Goal: Task Accomplishment & Management: Complete application form

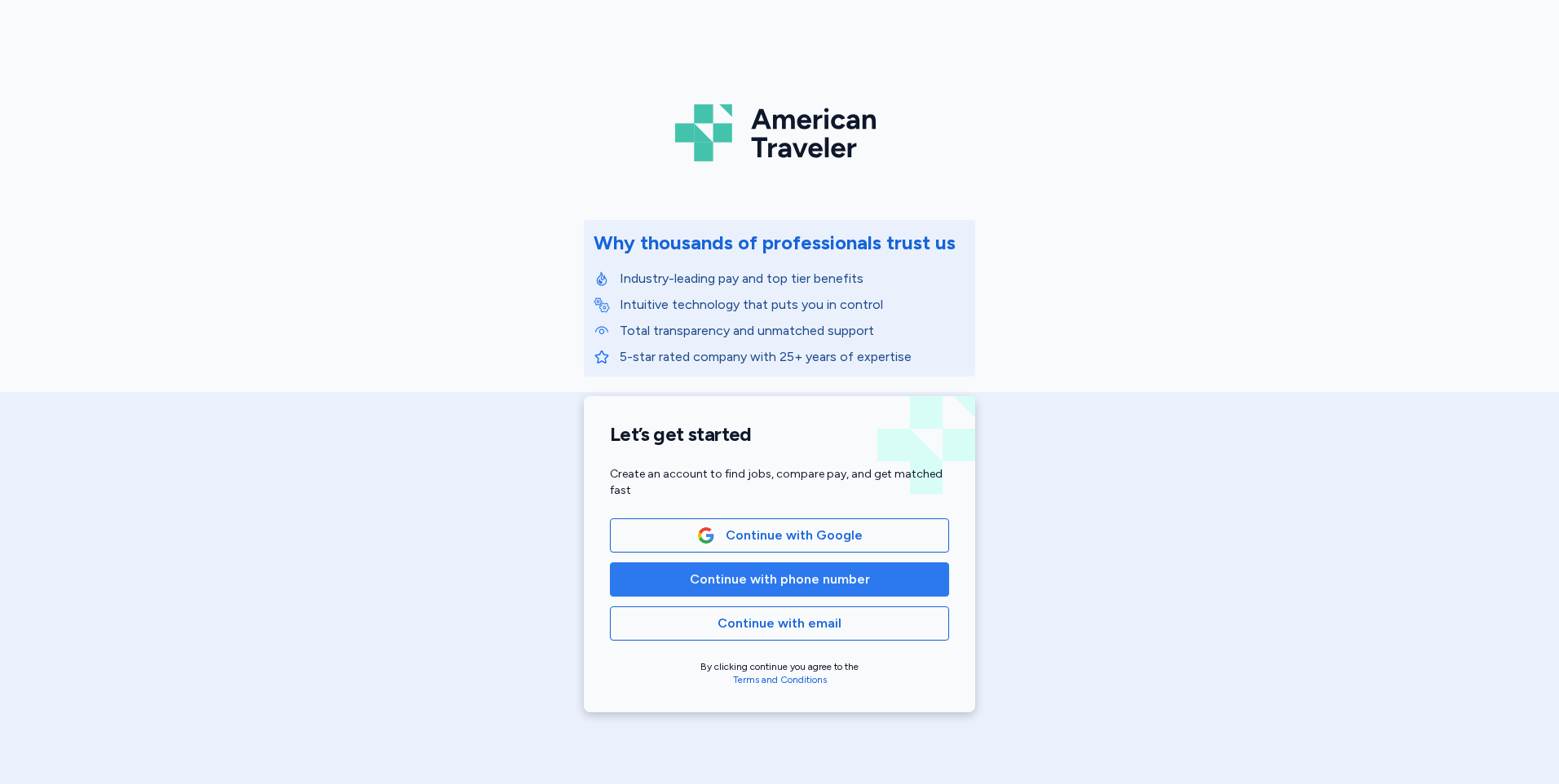
click at [794, 584] on span "Continue with phone number" at bounding box center [780, 579] width 180 height 20
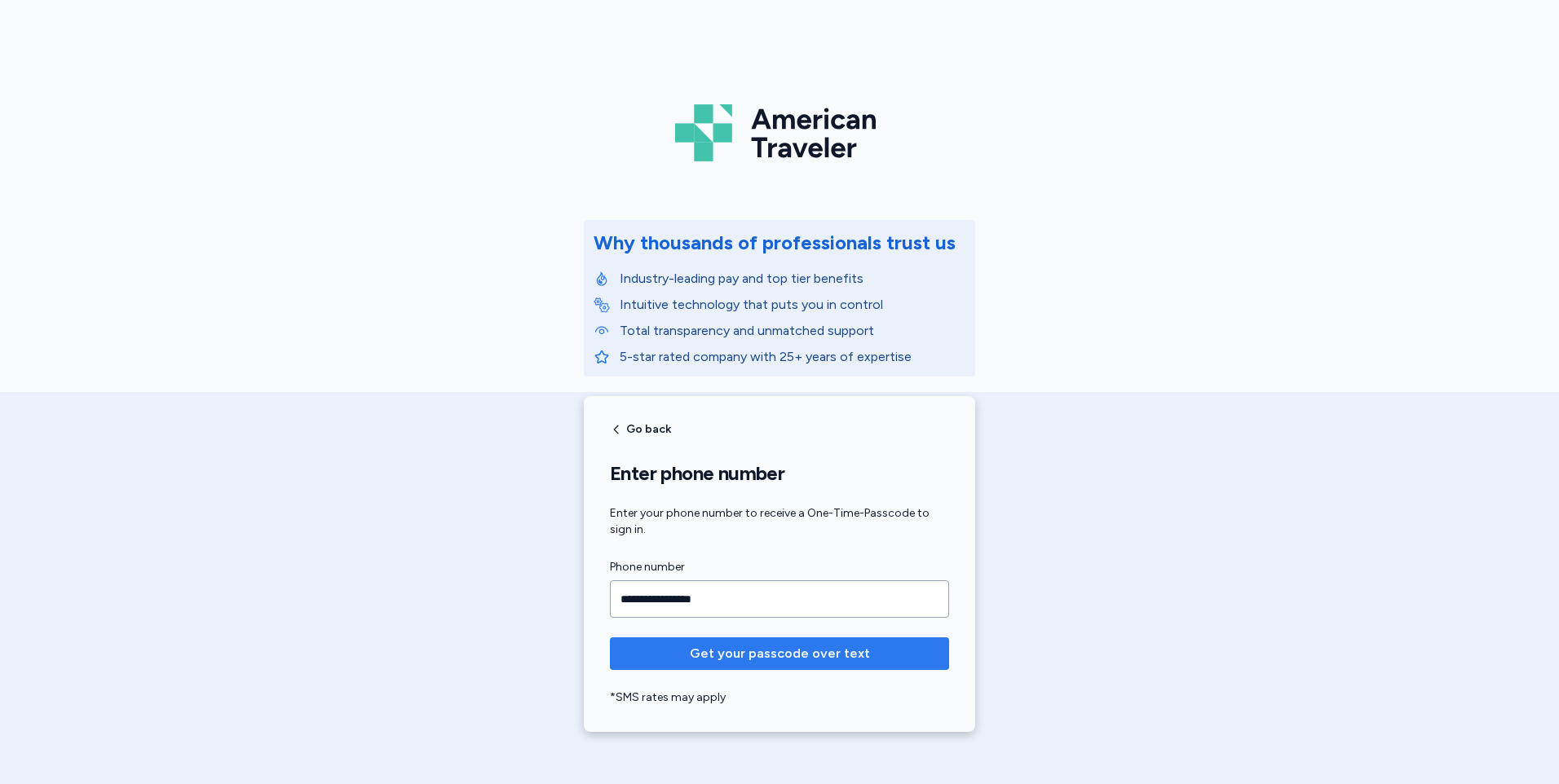
type input "**********"
click at [792, 655] on span "Get your passcode over text" at bounding box center [780, 654] width 180 height 20
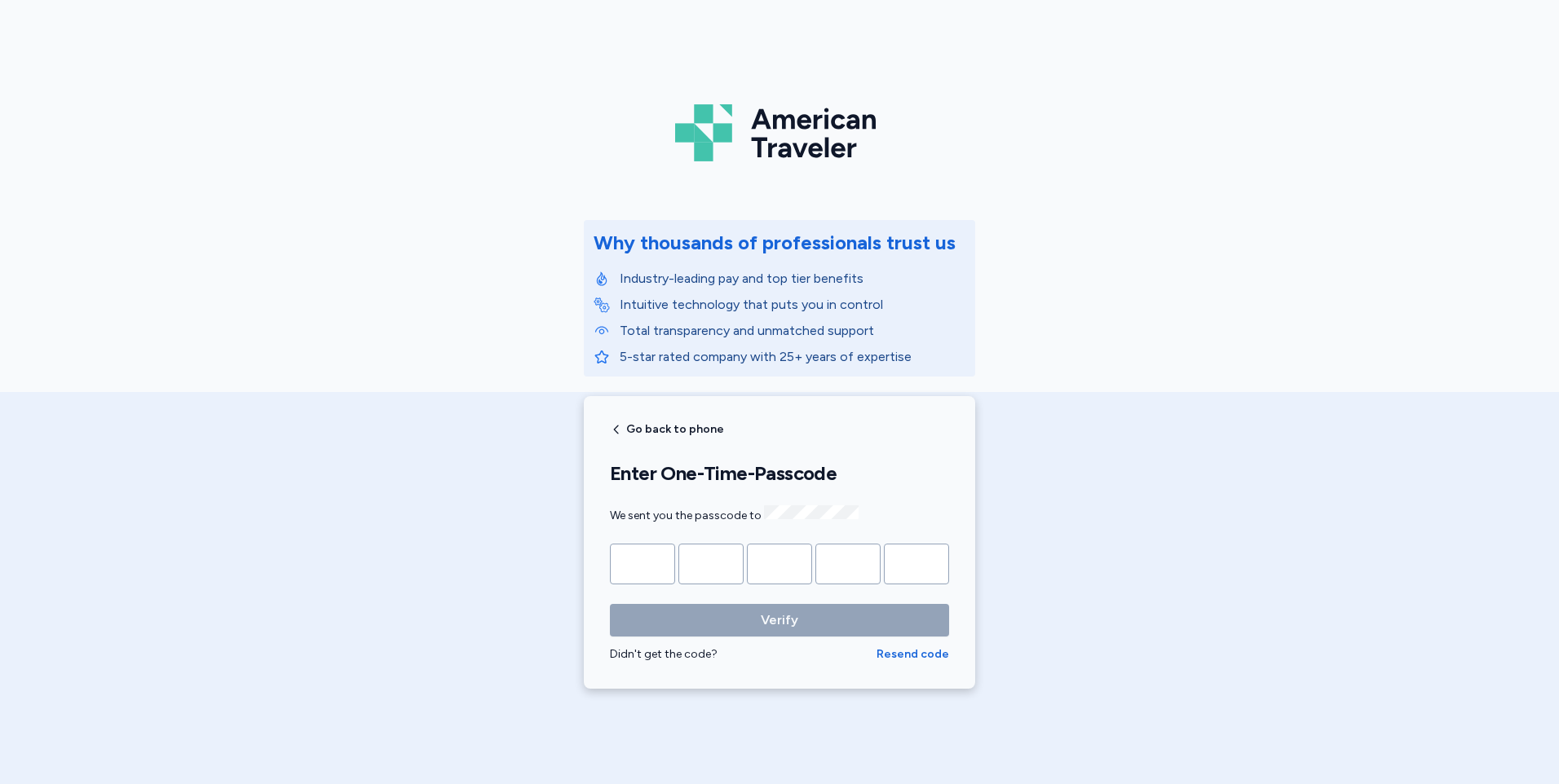
type input "*"
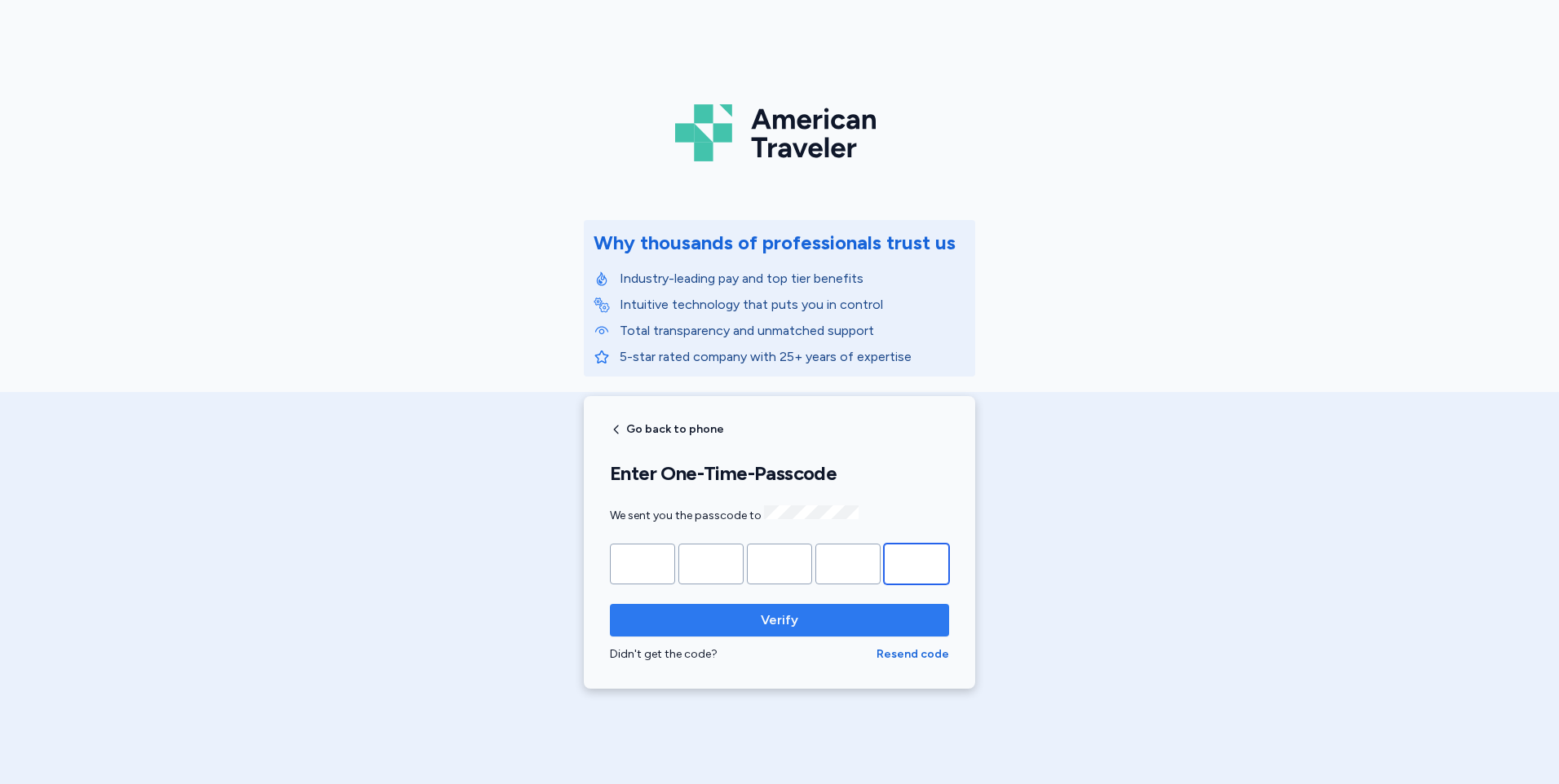
type input "*"
click at [770, 621] on span "Verify" at bounding box center [779, 621] width 37 height 20
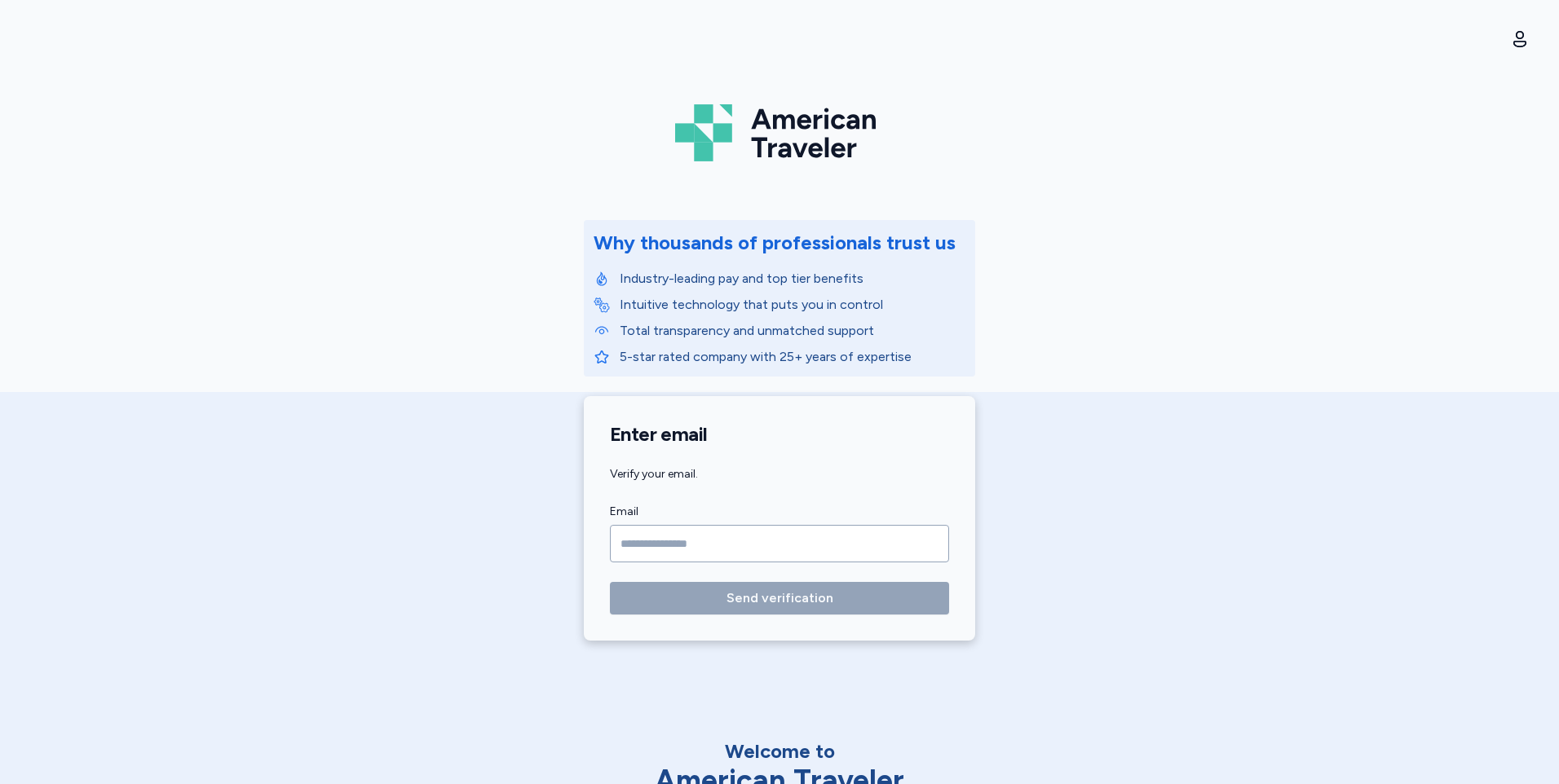
click at [678, 536] on input "Email" at bounding box center [780, 543] width 340 height 37
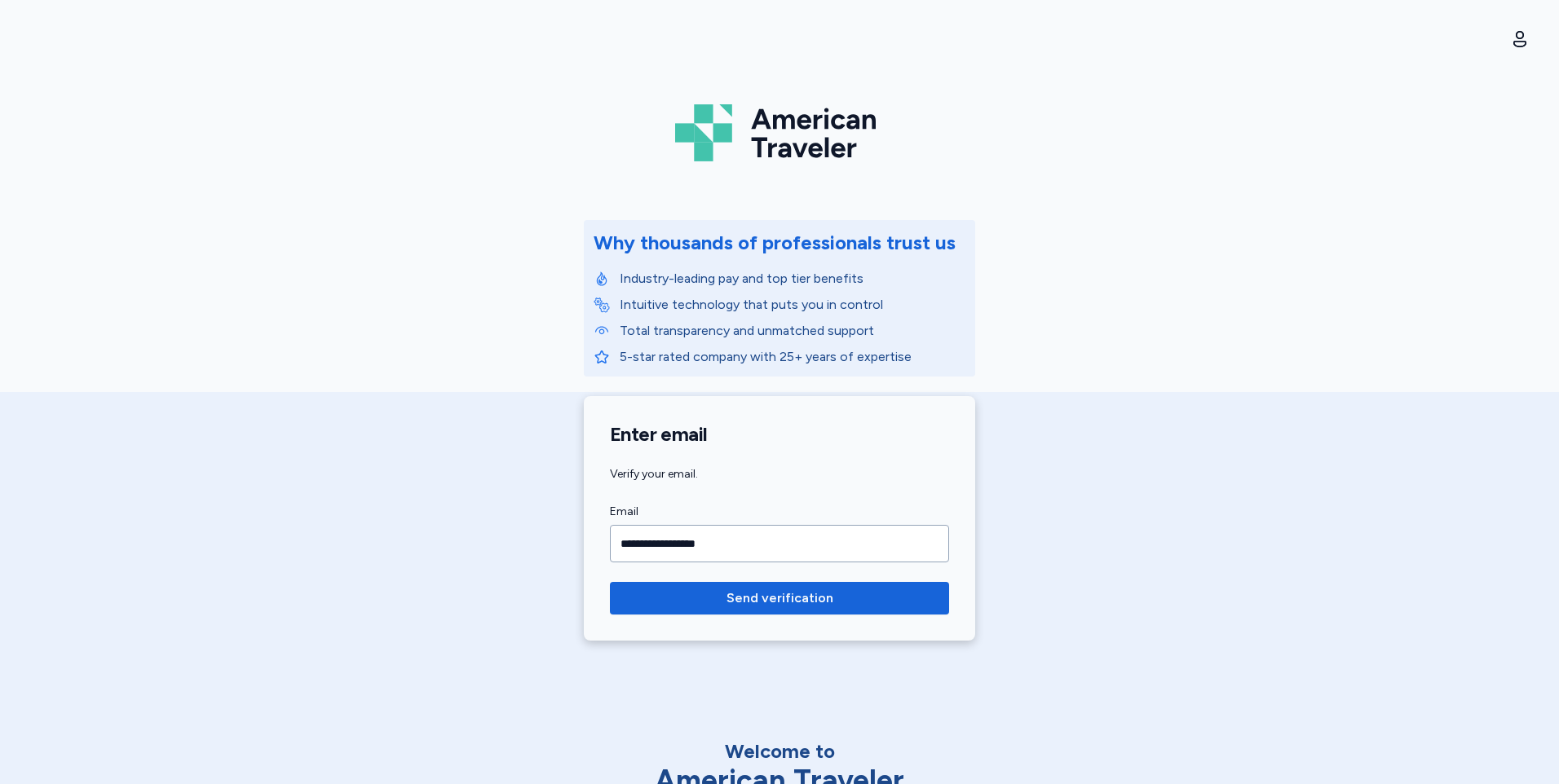
type input "**********"
click at [610, 582] on button "Send verification" at bounding box center [780, 597] width 340 height 32
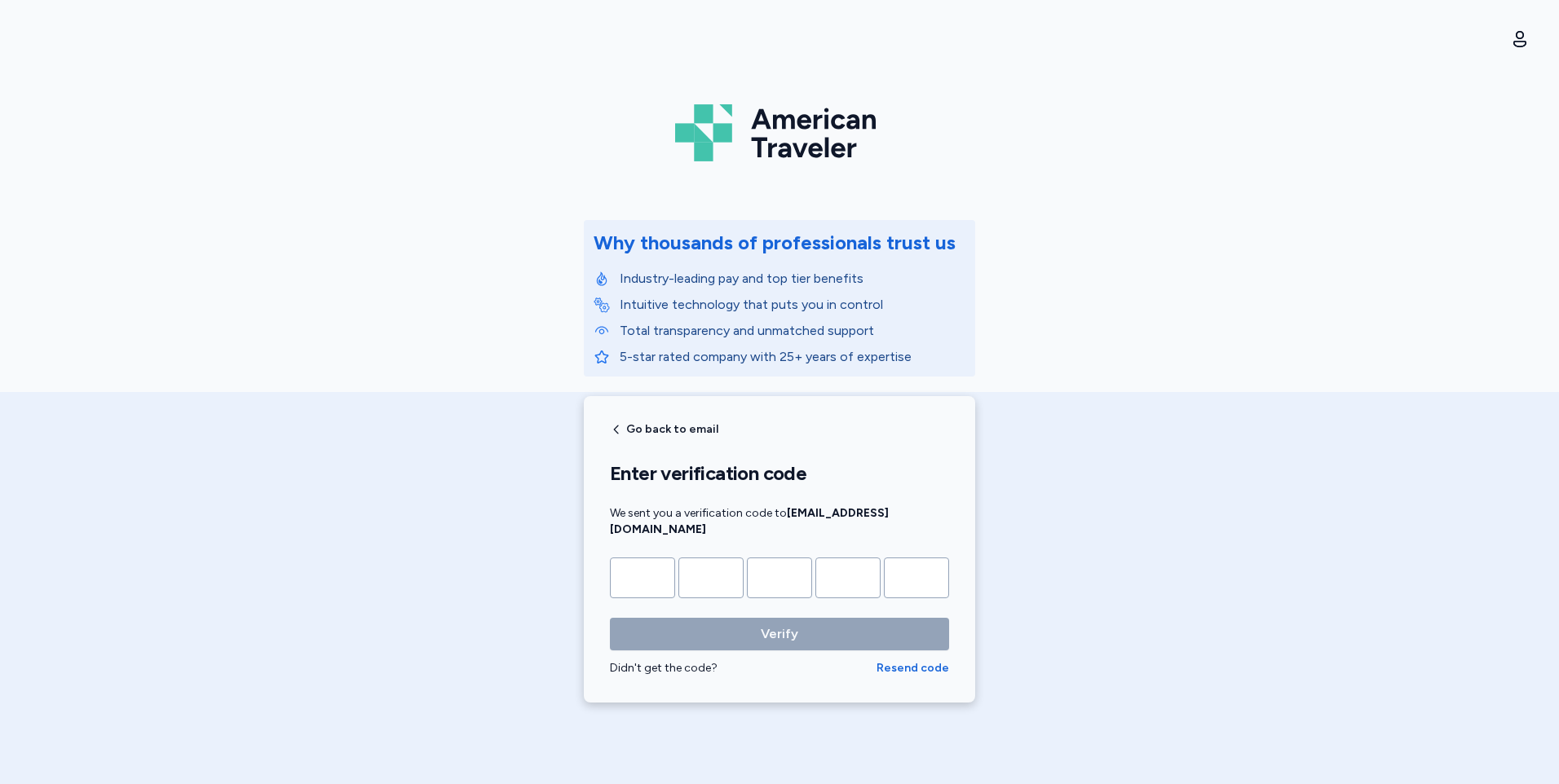
type input "*"
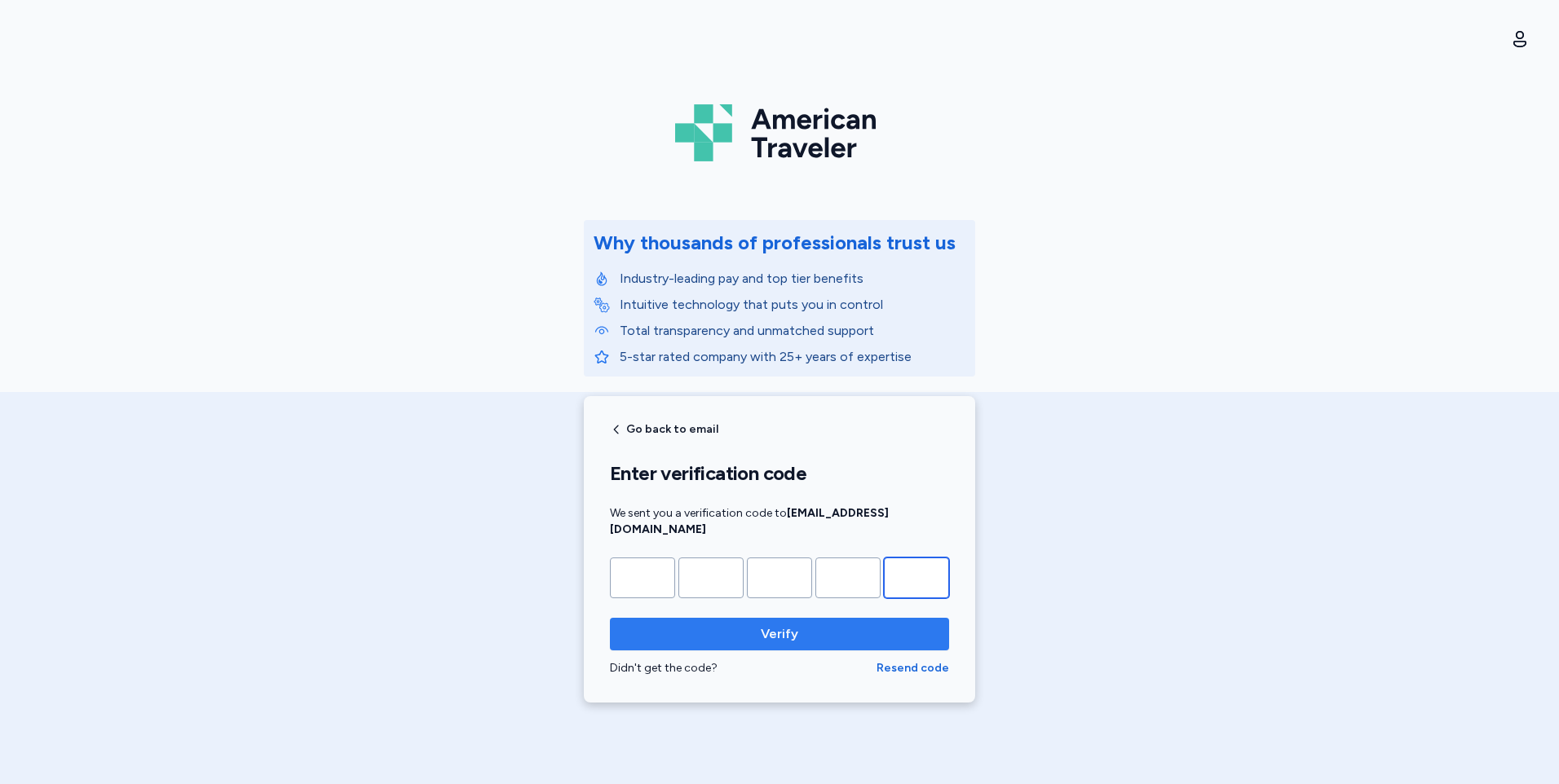
type input "*"
click at [761, 624] on span "Verify" at bounding box center [779, 634] width 37 height 20
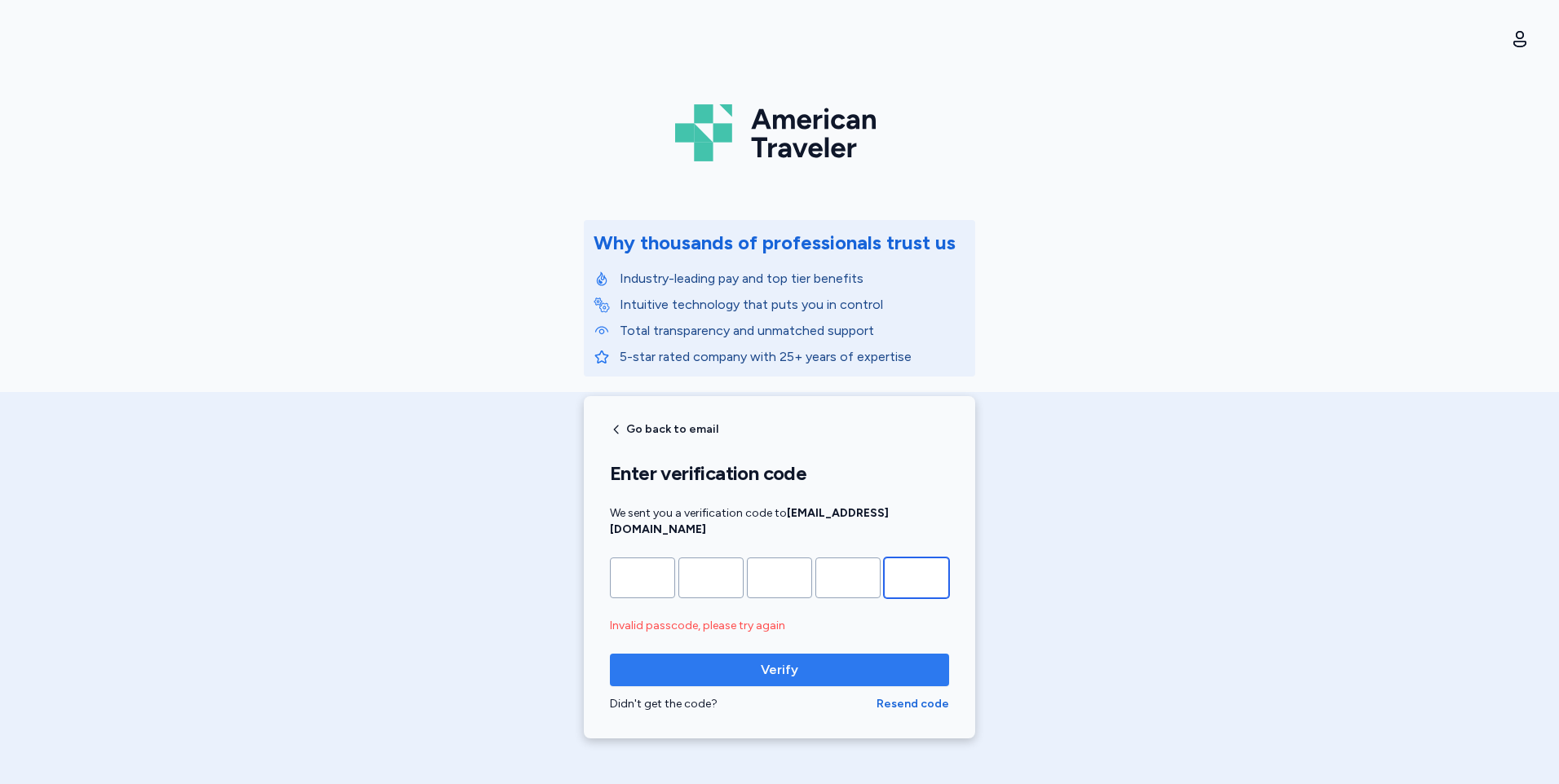
click at [934, 572] on input "*" at bounding box center [916, 577] width 66 height 41
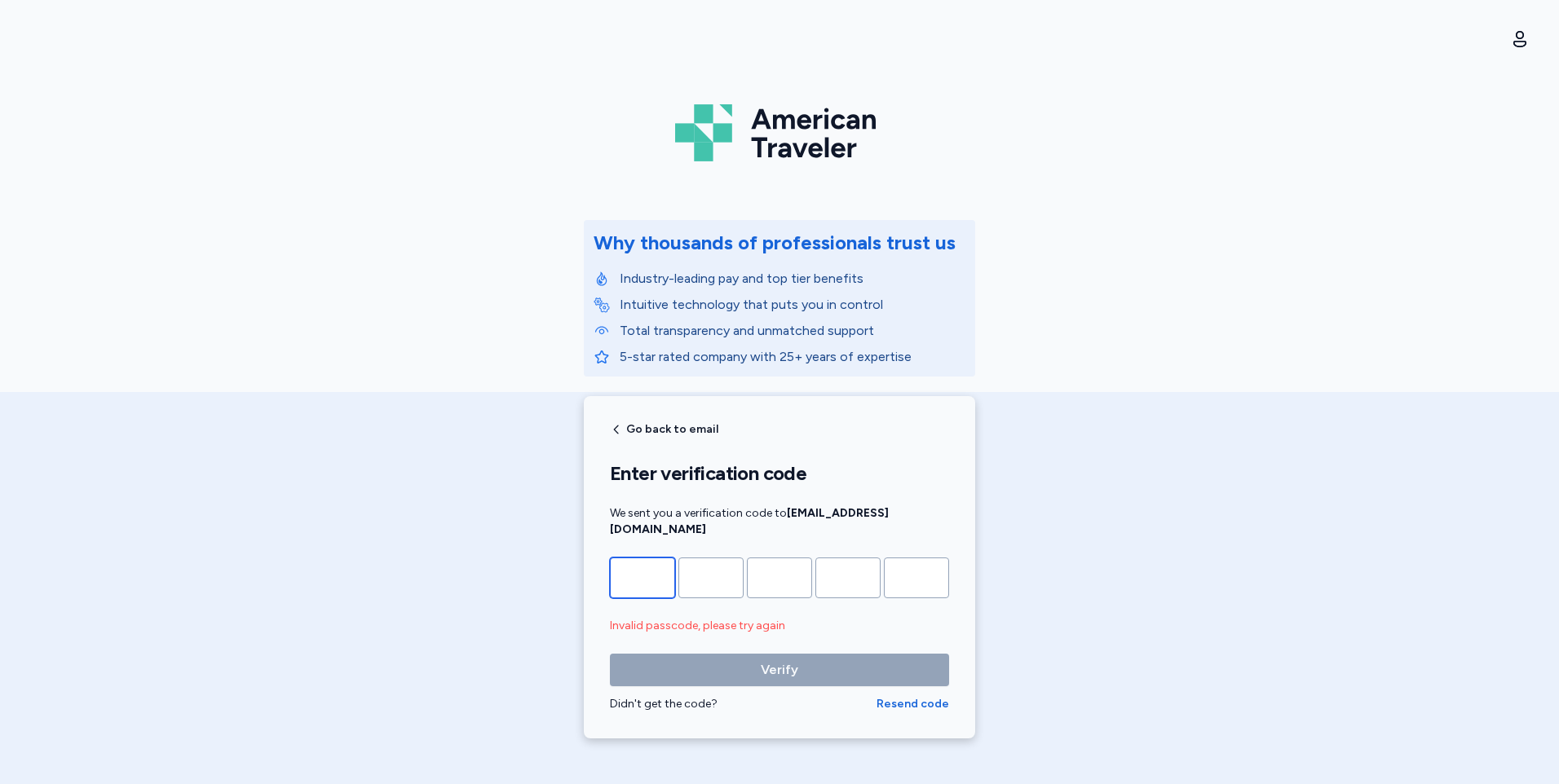
type input "*"
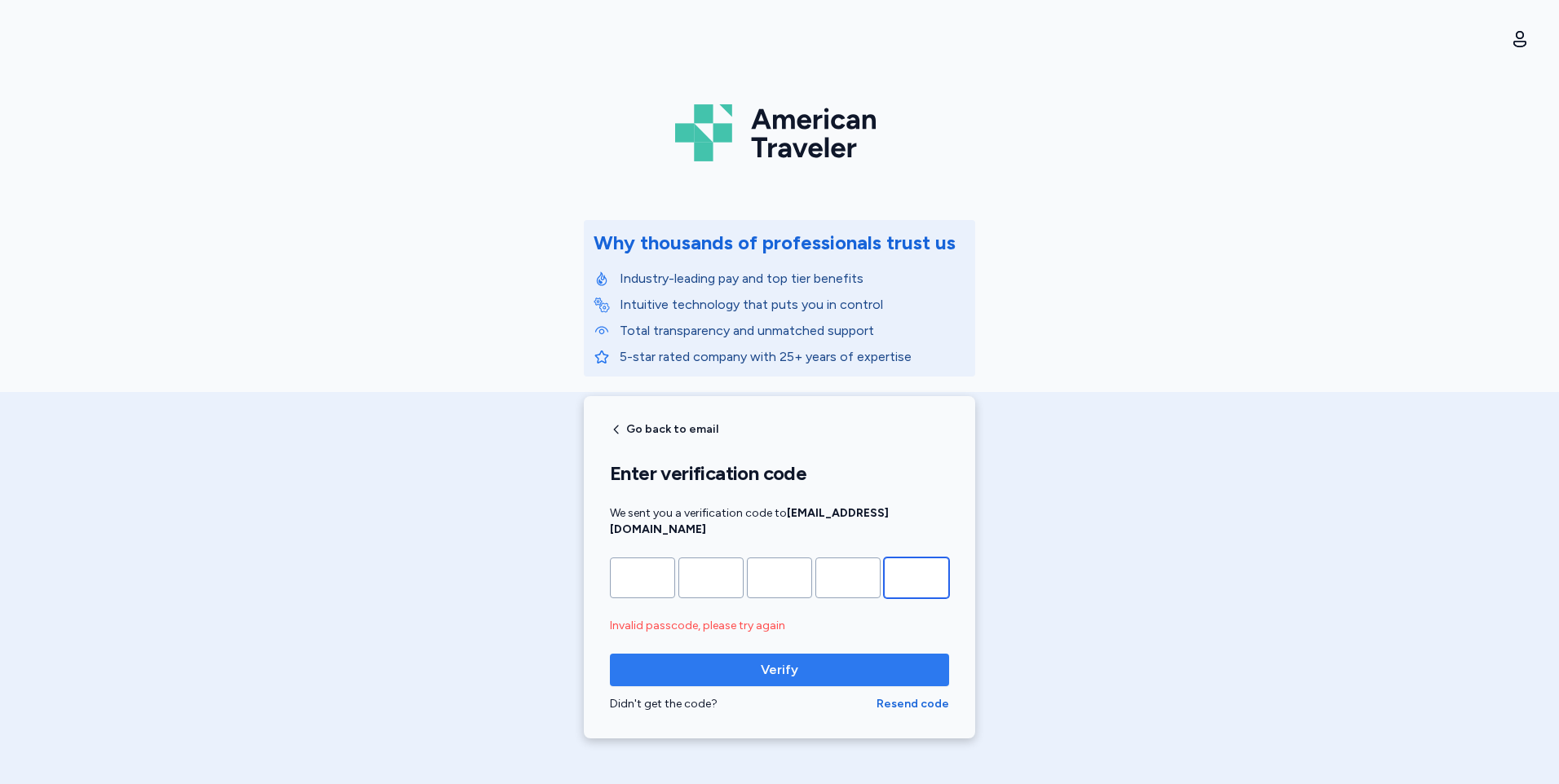
type input "*"
click at [746, 660] on span "Verify" at bounding box center [779, 670] width 313 height 20
